Goal: Navigation & Orientation: Understand site structure

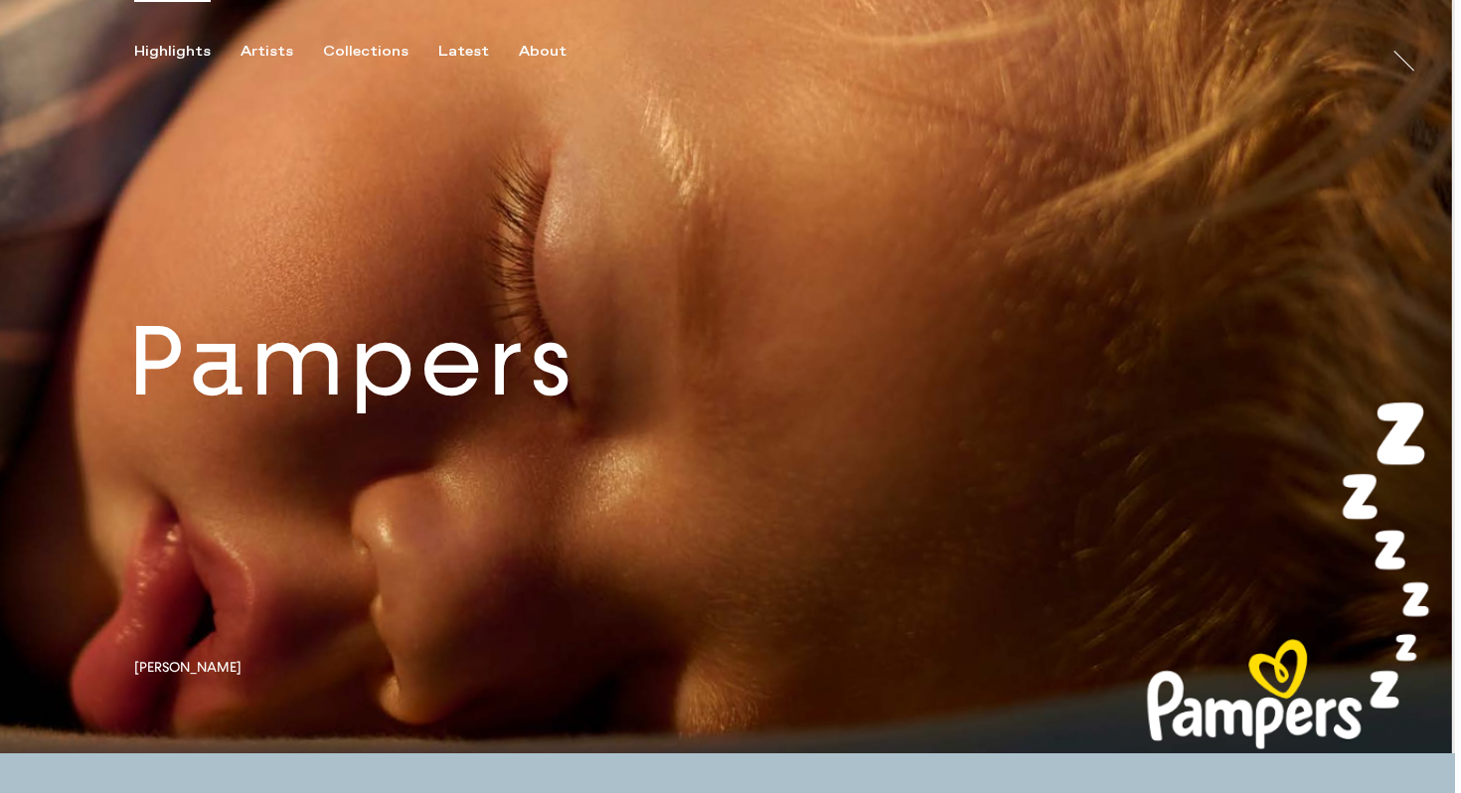
click at [611, 445] on link at bounding box center [727, 376] width 1455 height 753
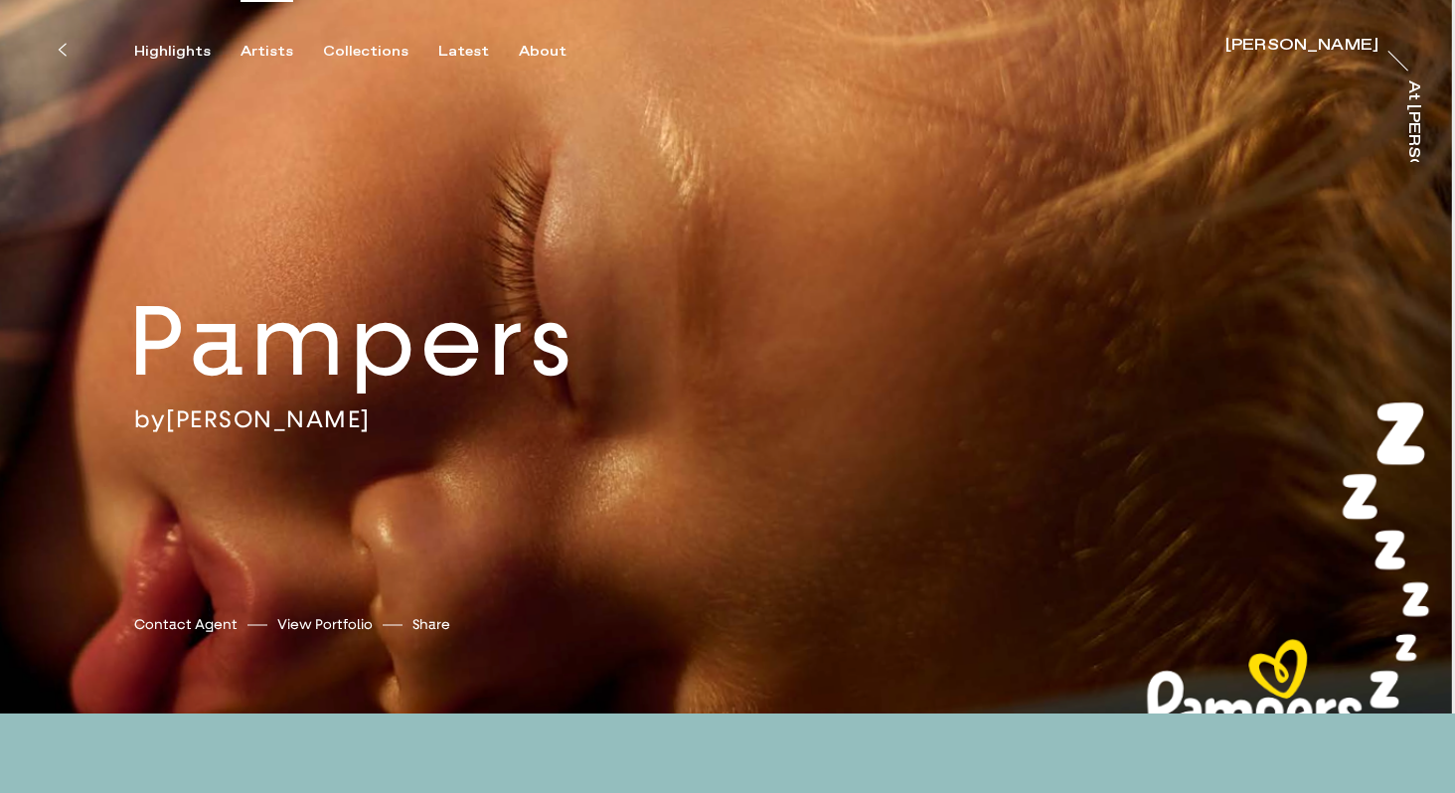
click at [253, 44] on div "Artists" at bounding box center [267, 52] width 53 height 18
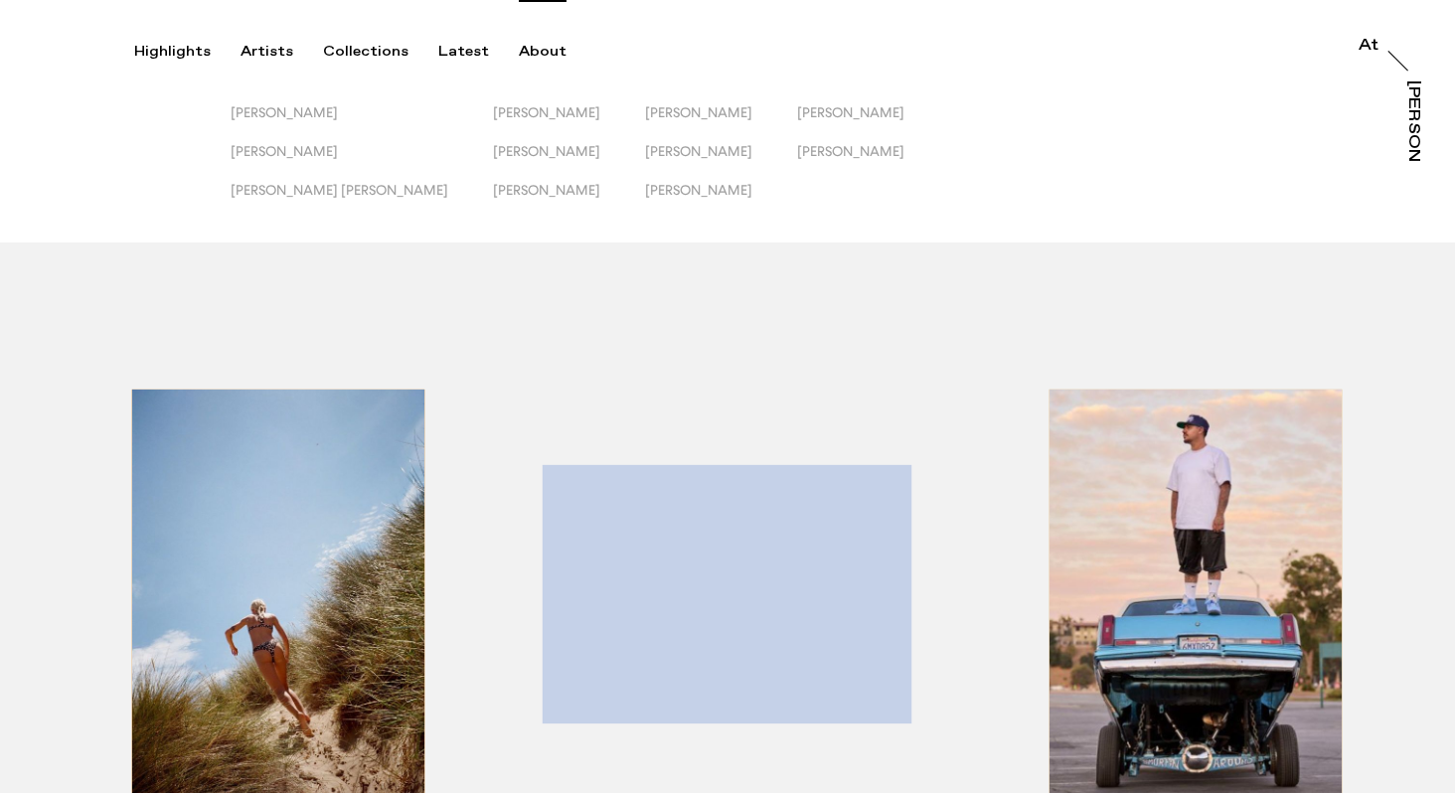
click at [527, 46] on div "About" at bounding box center [543, 52] width 48 height 18
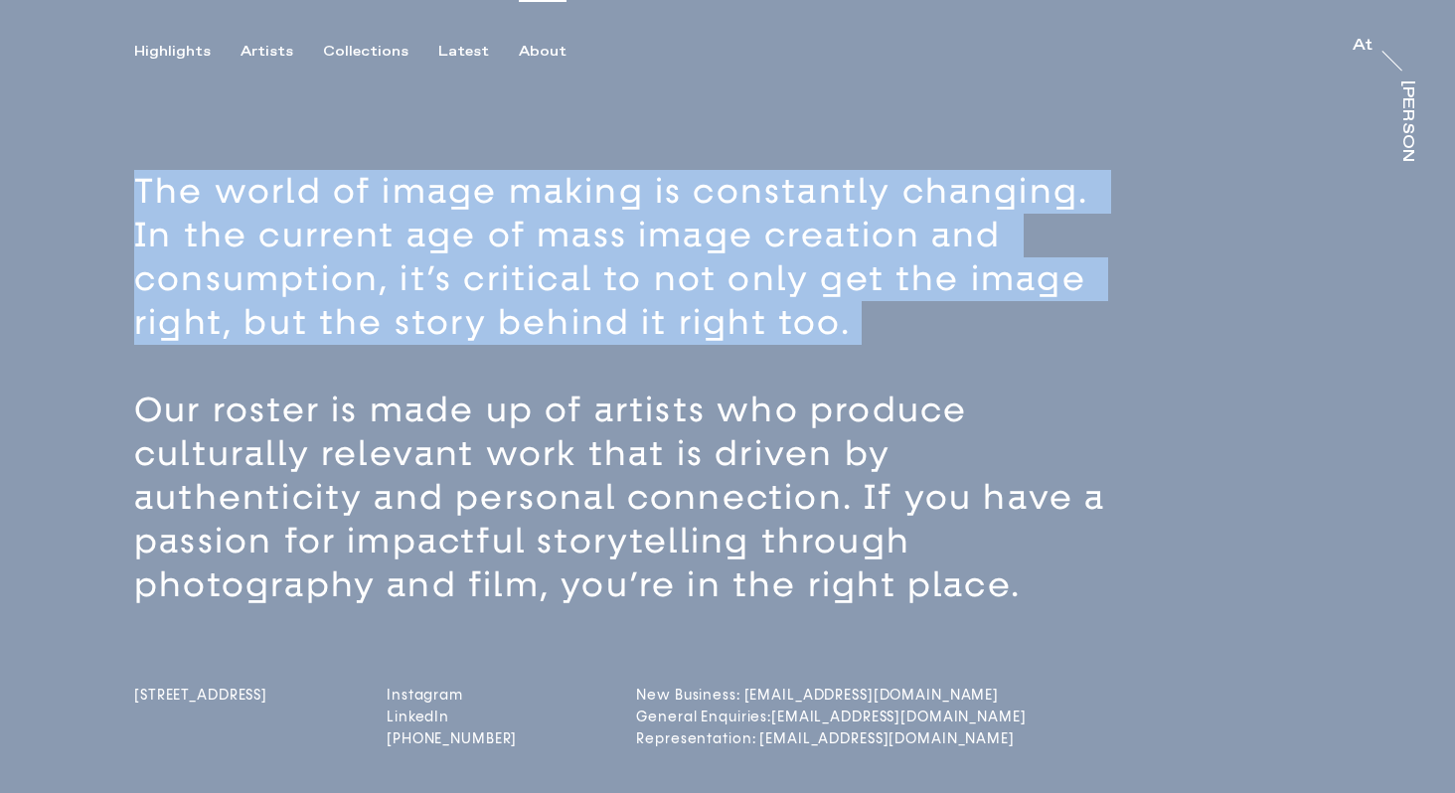
drag, startPoint x: 143, startPoint y: 191, endPoint x: 112, endPoint y: 372, distance: 183.5
click at [112, 372] on div "The world of image making is constantly changing. In the current age of mass im…" at bounding box center [727, 522] width 1455 height 704
click at [181, 54] on div "Highlights" at bounding box center [172, 52] width 77 height 18
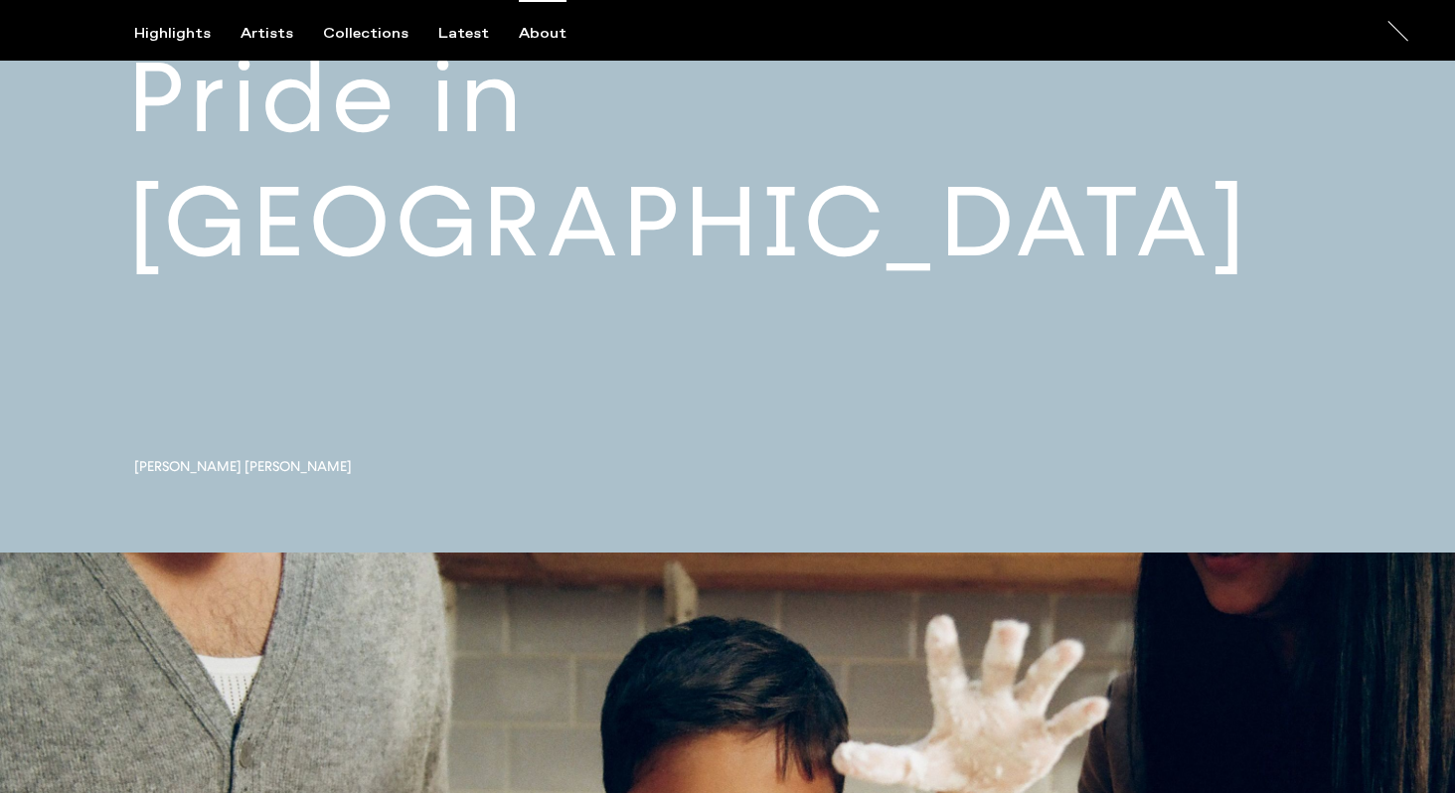
scroll to position [912, 0]
